Goal: Task Accomplishment & Management: Use online tool/utility

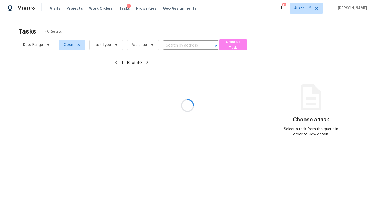
click at [96, 9] on div at bounding box center [187, 105] width 375 height 211
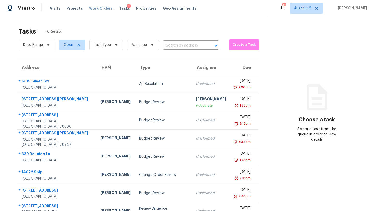
click at [99, 8] on span "Work Orders" at bounding box center [101, 8] width 24 height 5
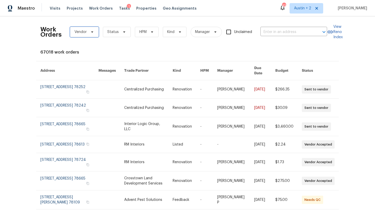
click at [94, 32] on icon at bounding box center [92, 32] width 4 height 4
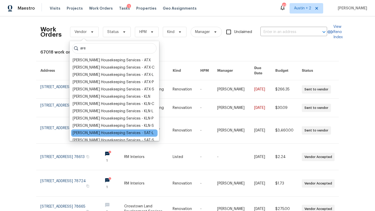
scroll to position [34, 0]
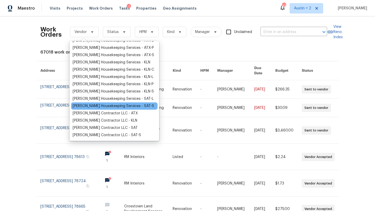
type input "are"
click at [109, 105] on div "[PERSON_NAME] Housekeeping Services - SAT-S" at bounding box center [113, 106] width 81 height 5
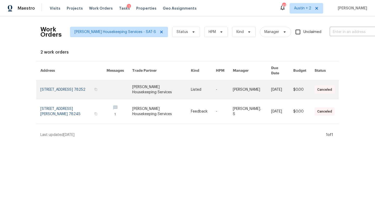
click at [123, 84] on link at bounding box center [119, 89] width 26 height 19
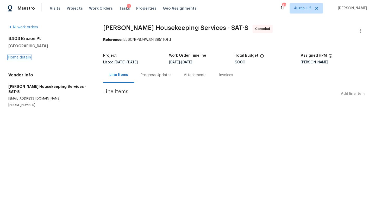
click at [20, 56] on link "Home details" at bounding box center [19, 58] width 23 height 4
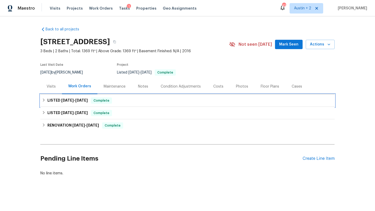
click at [148, 99] on div "LISTED [DATE] - [DATE] Complete" at bounding box center [187, 101] width 291 height 6
click at [101, 10] on span "Work Orders" at bounding box center [101, 8] width 24 height 5
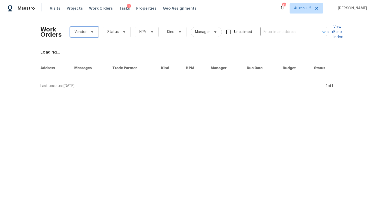
click at [95, 29] on span "Vendor" at bounding box center [84, 32] width 29 height 10
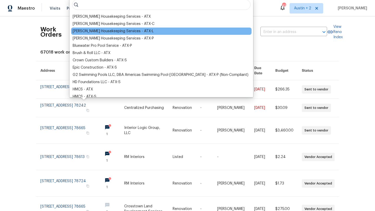
click at [99, 32] on div "[PERSON_NAME] Housekeeping Services - ATX-L" at bounding box center [113, 31] width 81 height 5
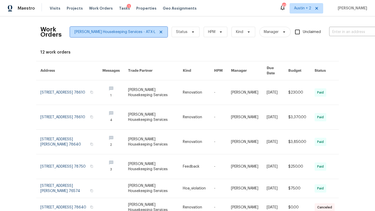
click at [159, 31] on icon at bounding box center [161, 32] width 4 height 4
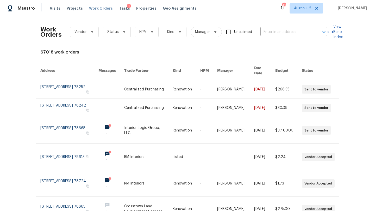
click at [94, 8] on span "Work Orders" at bounding box center [101, 8] width 24 height 5
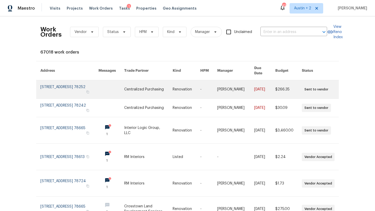
click at [134, 84] on link at bounding box center [148, 89] width 48 height 18
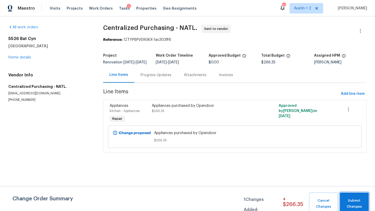
click at [354, 199] on span "Submit Changes" at bounding box center [354, 204] width 24 height 12
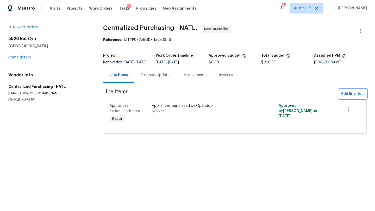
click at [355, 95] on span "Add line item" at bounding box center [353, 94] width 24 height 7
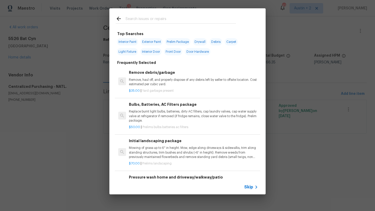
click at [174, 23] on input "text" at bounding box center [180, 20] width 110 height 8
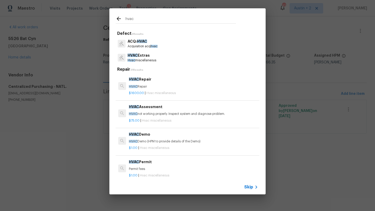
type input "hvac"
click at [149, 45] on p "Acquisition acq hvac" at bounding box center [143, 46] width 30 height 4
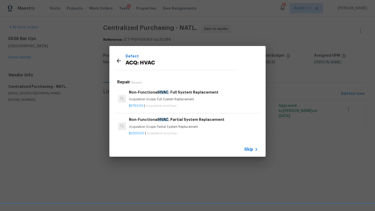
click at [155, 94] on h6 "Non-Functional HVAC . Full System Replacement" at bounding box center [193, 93] width 129 height 6
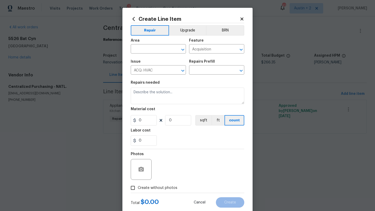
type input "Non-Functional HVAC. Full System Replacement $5,750.00"
type textarea "Acquisition Scope: Full System Replacement"
type input "5750"
type input "1"
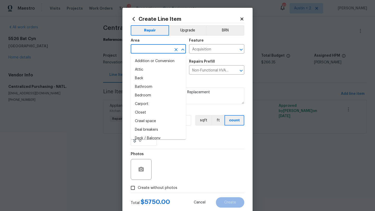
click at [154, 52] on input "text" at bounding box center [151, 50] width 41 height 8
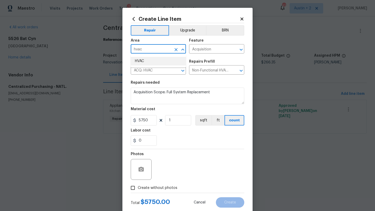
click at [146, 61] on li "HVAC" at bounding box center [158, 61] width 55 height 9
type input "HVAC"
click at [171, 186] on span "Create without photos" at bounding box center [158, 188] width 40 height 5
click at [138, 186] on input "Create without photos" at bounding box center [133, 188] width 10 height 10
checkbox input "true"
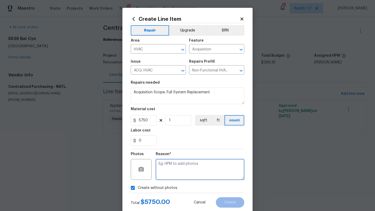
click at [185, 165] on textarea at bounding box center [200, 169] width 88 height 21
type textarea ".."
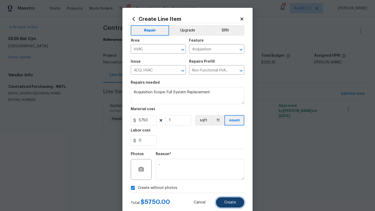
click at [225, 206] on button "Create" at bounding box center [230, 202] width 28 height 10
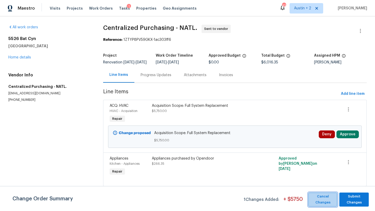
click at [322, 201] on span "Cancel Changes" at bounding box center [323, 200] width 24 height 12
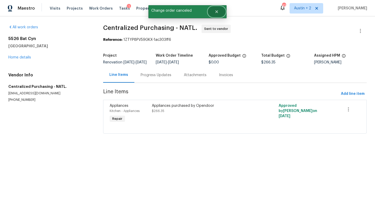
click at [215, 14] on icon "Close" at bounding box center [216, 12] width 4 height 4
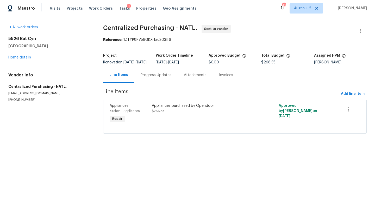
click at [22, 59] on div "5526 Bat Cyn San Antonio, TX 78252 Home details" at bounding box center [49, 48] width 82 height 24
click at [22, 56] on link "Home details" at bounding box center [19, 58] width 23 height 4
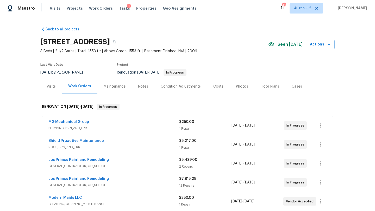
scroll to position [195, 0]
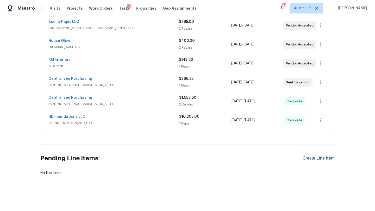
click at [313, 159] on div "Create Line Item" at bounding box center [318, 158] width 32 height 5
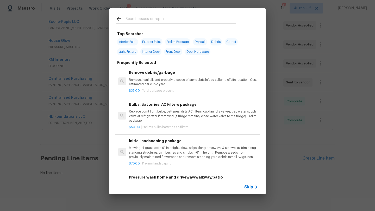
click at [160, 23] on input "text" at bounding box center [180, 20] width 110 height 8
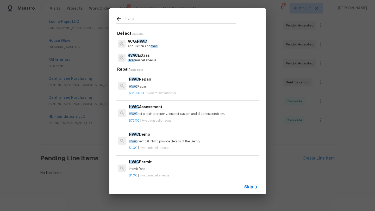
type input "hvac"
click at [144, 56] on p "HVAC Extras" at bounding box center [142, 55] width 29 height 5
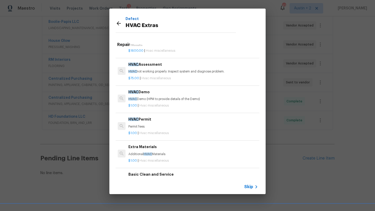
scroll to position [18, 1]
click at [151, 102] on div "$1.00 | Hvac miscellaneous" at bounding box center [192, 104] width 129 height 7
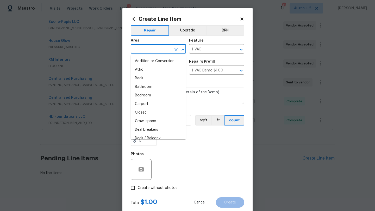
click at [158, 46] on input "text" at bounding box center [151, 50] width 41 height 8
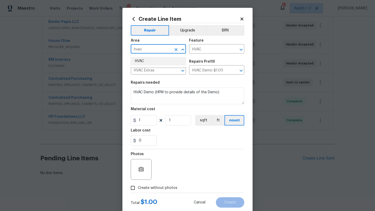
click at [147, 63] on li "HVAC" at bounding box center [158, 61] width 55 height 9
type input "HVAC"
click at [162, 191] on label "Create without photos" at bounding box center [152, 188] width 49 height 10
click at [138, 191] on input "Create without photos" at bounding box center [133, 188] width 10 height 10
checkbox input "true"
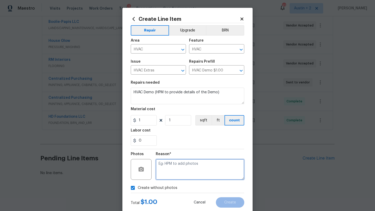
click at [181, 167] on textarea at bounding box center [200, 169] width 88 height 21
type textarea ".."
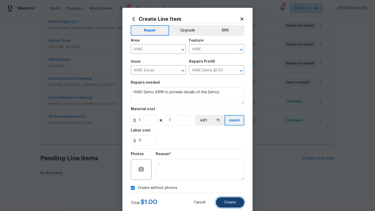
click at [224, 201] on span "Create" at bounding box center [230, 203] width 12 height 4
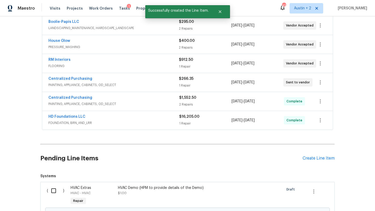
scroll to position [254, 0]
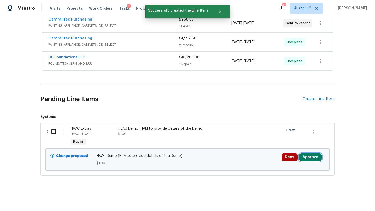
click at [307, 160] on button "Approve" at bounding box center [310, 158] width 22 height 8
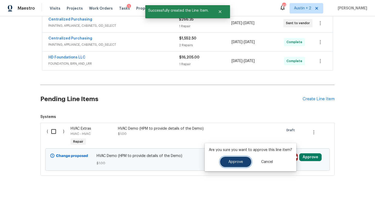
click at [240, 160] on span "Approve" at bounding box center [235, 162] width 15 height 4
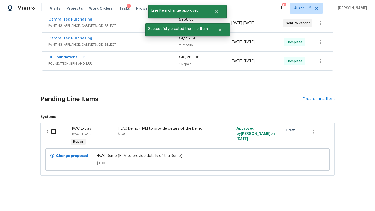
click at [52, 133] on input "checkbox" at bounding box center [55, 131] width 15 height 11
checkbox input "true"
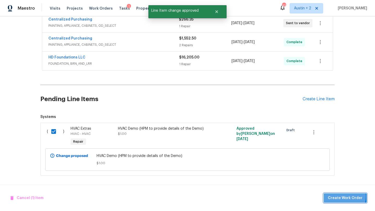
click at [342, 196] on span "Create Work Order" at bounding box center [345, 198] width 35 height 7
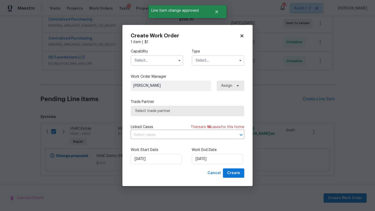
click at [164, 60] on input "text" at bounding box center [157, 60] width 53 height 10
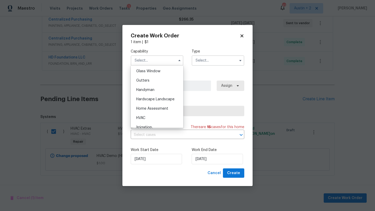
scroll to position [269, 0]
click at [155, 113] on div "HVAC" at bounding box center [157, 116] width 50 height 9
type input "HVAC"
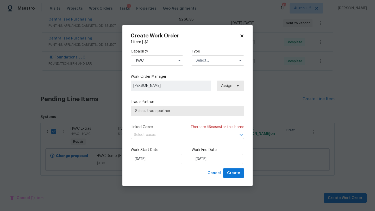
click at [213, 59] on input "text" at bounding box center [218, 60] width 53 height 10
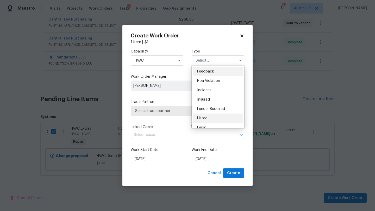
scroll to position [62, 0]
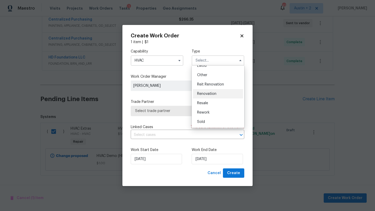
click at [210, 97] on div "Renovation" at bounding box center [218, 93] width 50 height 9
type input "Renovation"
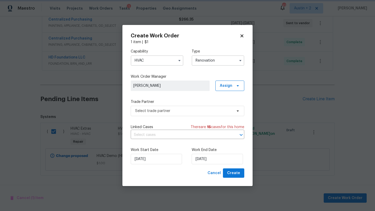
scroll to position [0, 0]
click at [177, 109] on span "Select trade partner" at bounding box center [183, 111] width 97 height 5
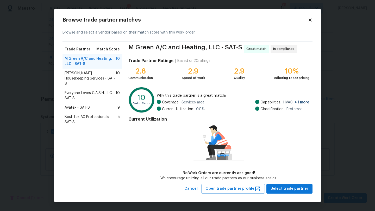
click at [90, 75] on span "[PERSON_NAME] Housekeeping Services - SAT-S" at bounding box center [90, 79] width 51 height 16
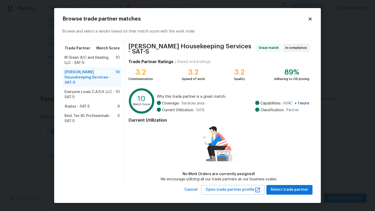
click at [309, 19] on icon at bounding box center [309, 19] width 3 height 3
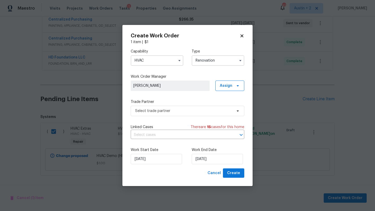
click at [243, 37] on icon at bounding box center [241, 35] width 3 height 3
checkbox input "false"
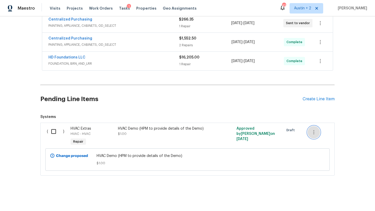
click at [313, 133] on icon "button" at bounding box center [313, 132] width 6 height 6
click at [316, 133] on li "Cancel" at bounding box center [317, 132] width 20 height 9
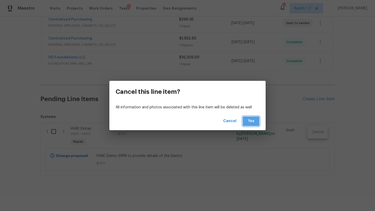
click at [250, 119] on span "Yes" at bounding box center [251, 121] width 8 height 7
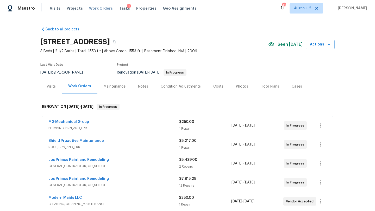
click at [97, 7] on span "Work Orders" at bounding box center [101, 8] width 24 height 5
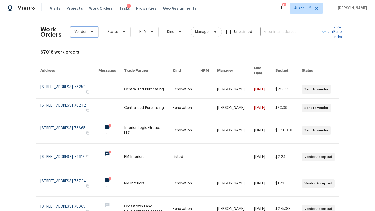
click at [93, 31] on icon at bounding box center [92, 32] width 4 height 4
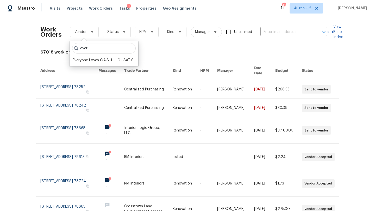
type input "ever"
